Goal: Obtain resource: Download file/media

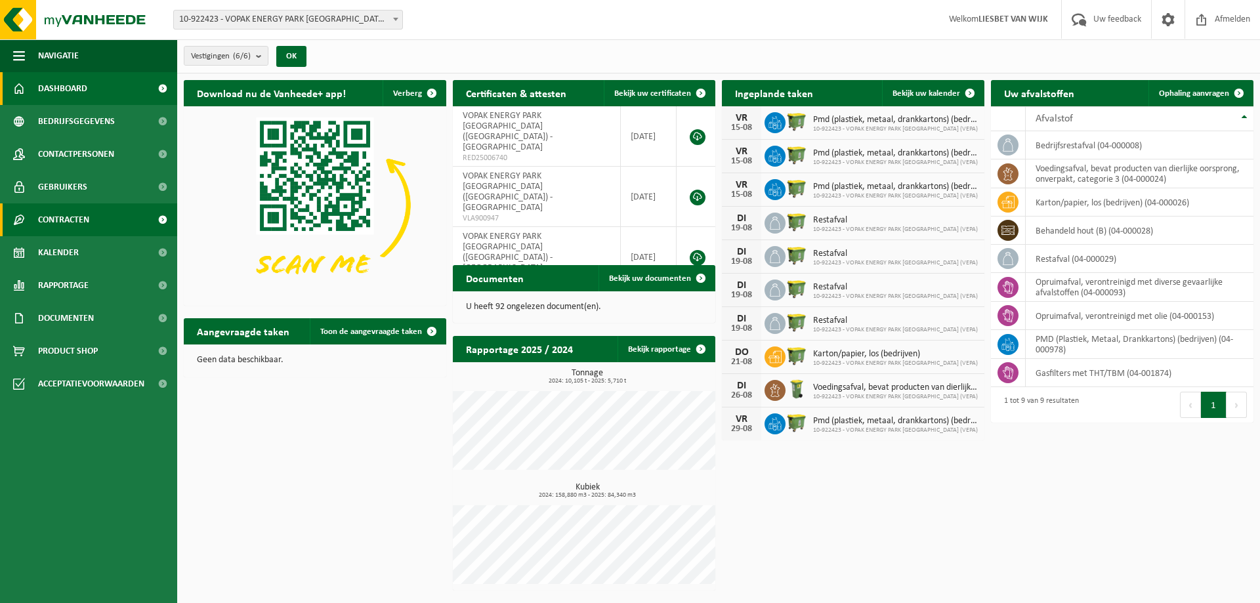
click at [163, 221] on span at bounding box center [163, 219] width 30 height 33
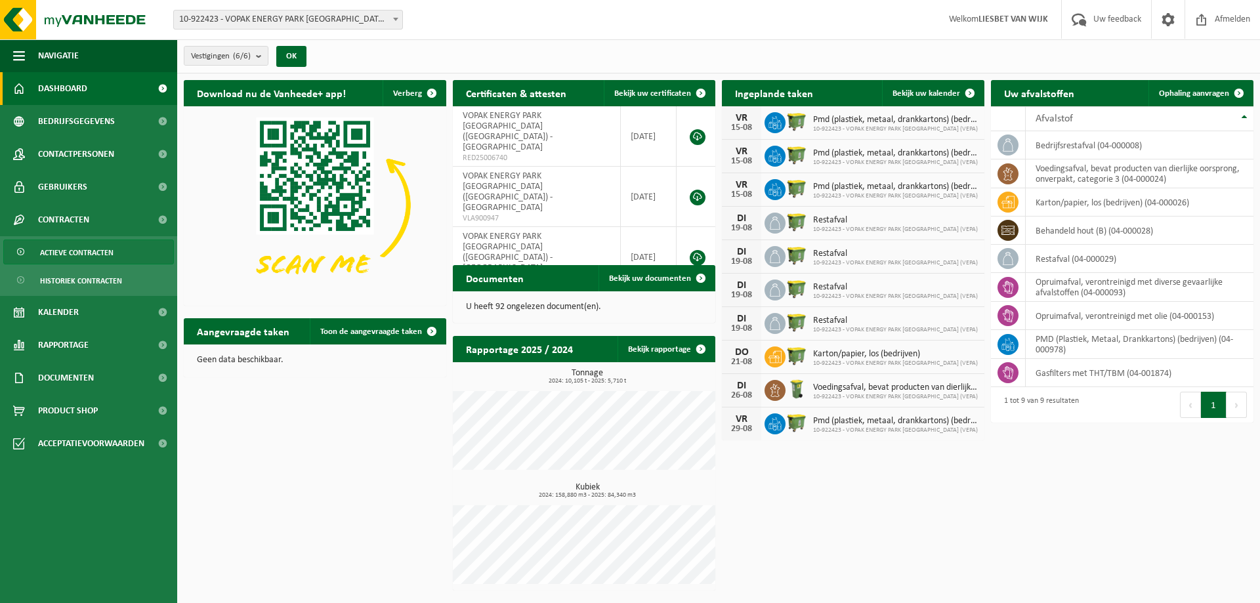
click at [113, 254] on span "Actieve contracten" at bounding box center [77, 252] width 74 height 25
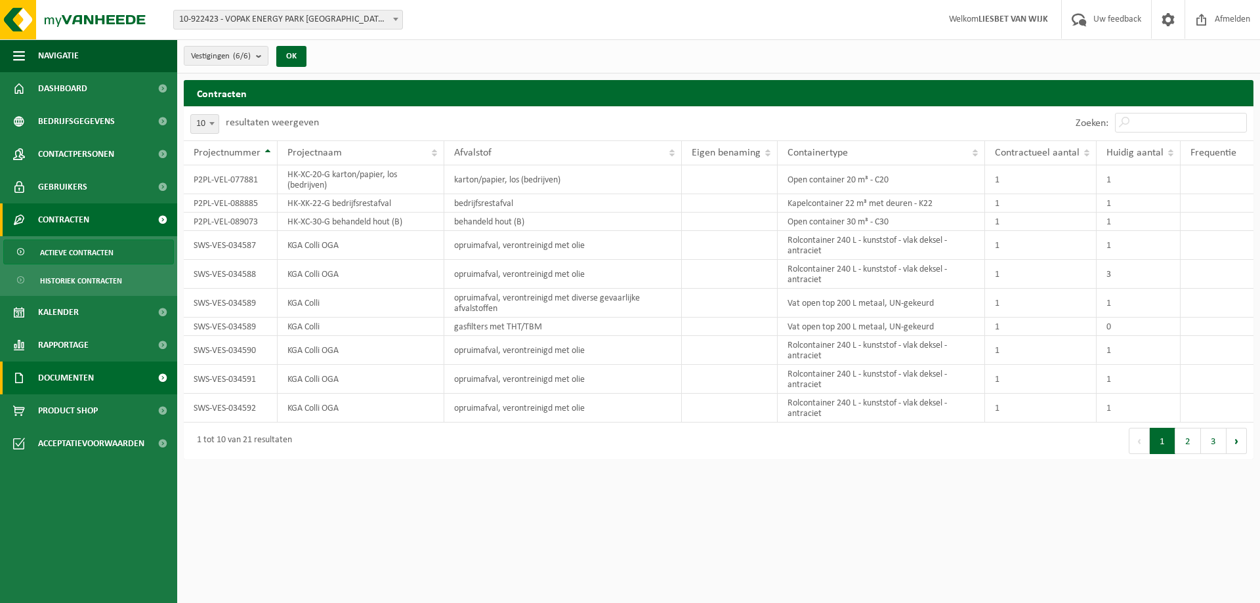
click at [56, 379] on span "Documenten" at bounding box center [66, 378] width 56 height 33
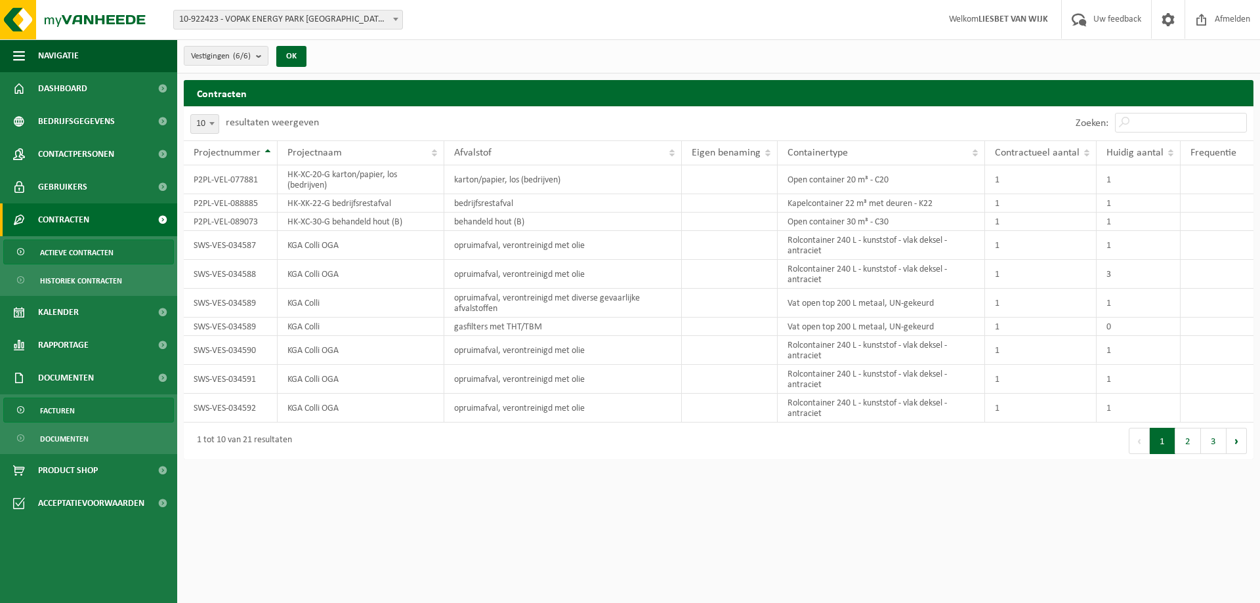
click at [60, 410] on span "Facturen" at bounding box center [57, 410] width 35 height 25
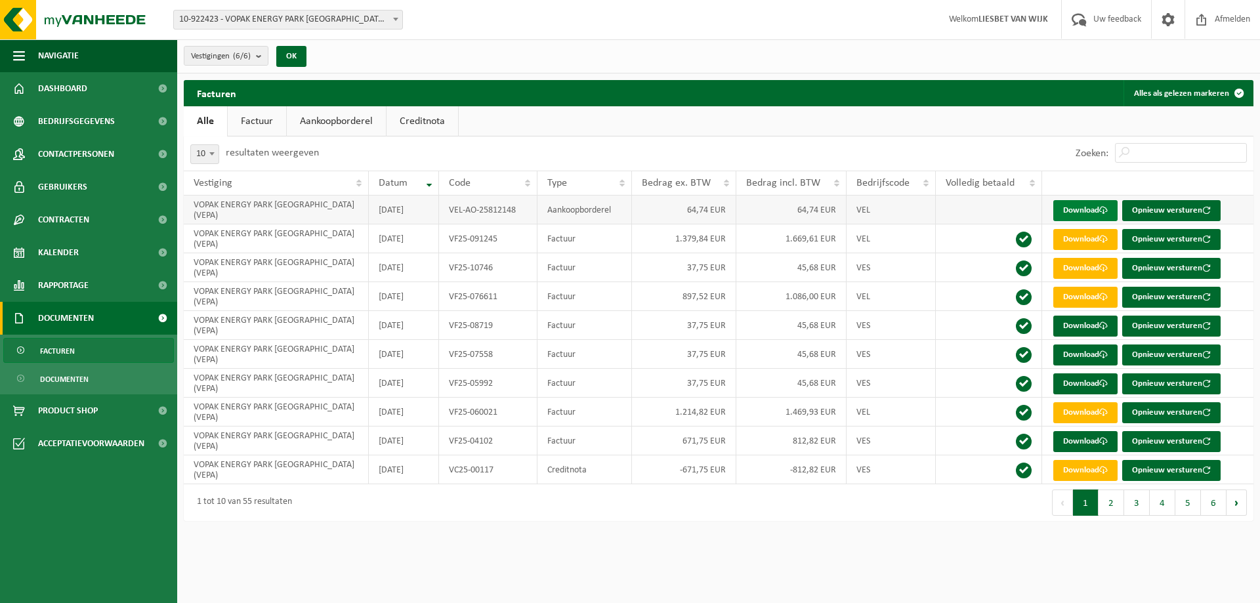
click at [1081, 209] on link "Download" at bounding box center [1085, 210] width 64 height 21
